Goal: Use online tool/utility: Use online tool/utility

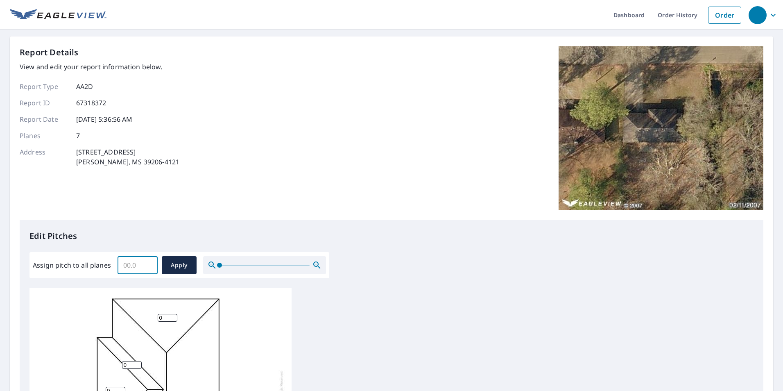
click at [125, 264] on input "Assign pitch to all planes" at bounding box center [138, 265] width 40 height 23
type input "4"
click at [170, 264] on span "Apply" at bounding box center [179, 265] width 22 height 10
type input "4"
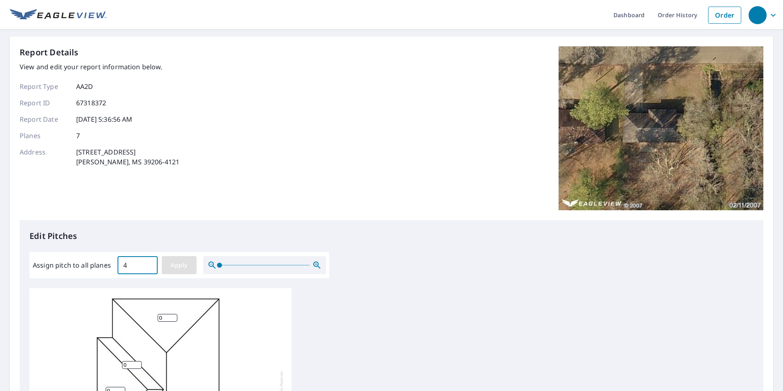
type input "4"
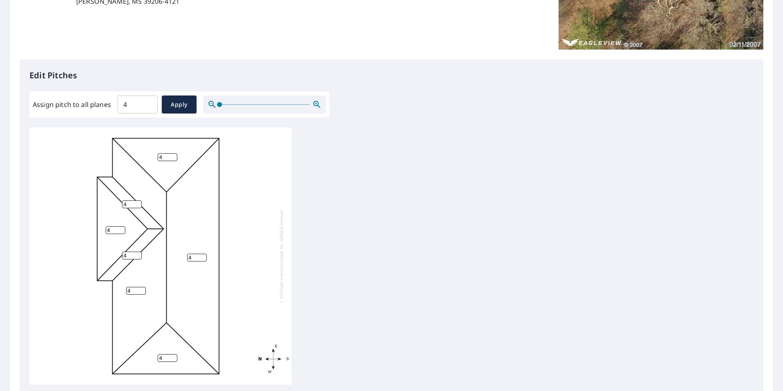
scroll to position [164, 0]
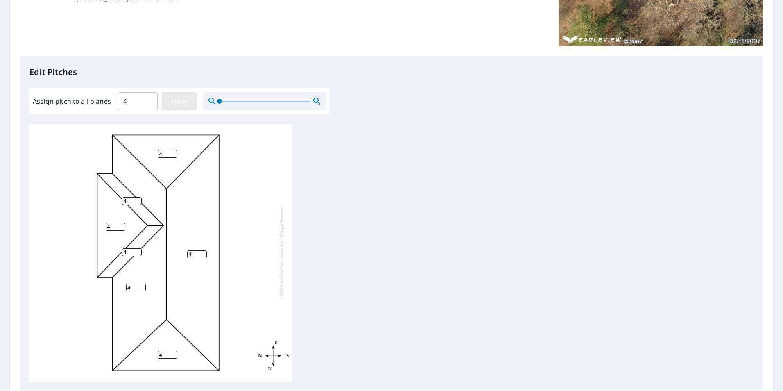
click at [189, 102] on span "Apply" at bounding box center [179, 101] width 22 height 10
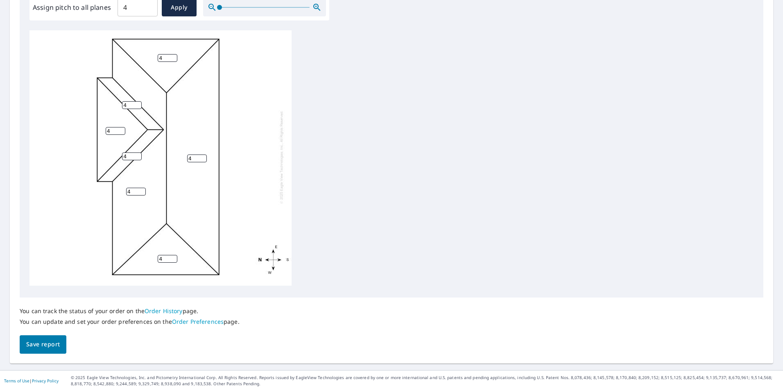
click at [42, 345] on span "Save report" at bounding box center [43, 344] width 34 height 10
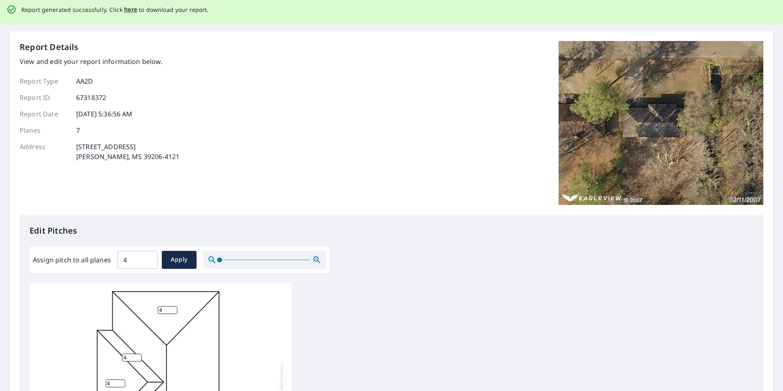
scroll to position [0, 0]
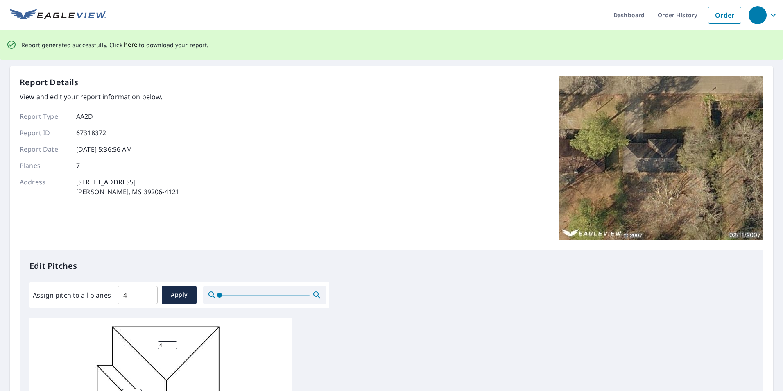
click at [127, 44] on span "here" at bounding box center [131, 45] width 14 height 10
